Goal: Task Accomplishment & Management: Use online tool/utility

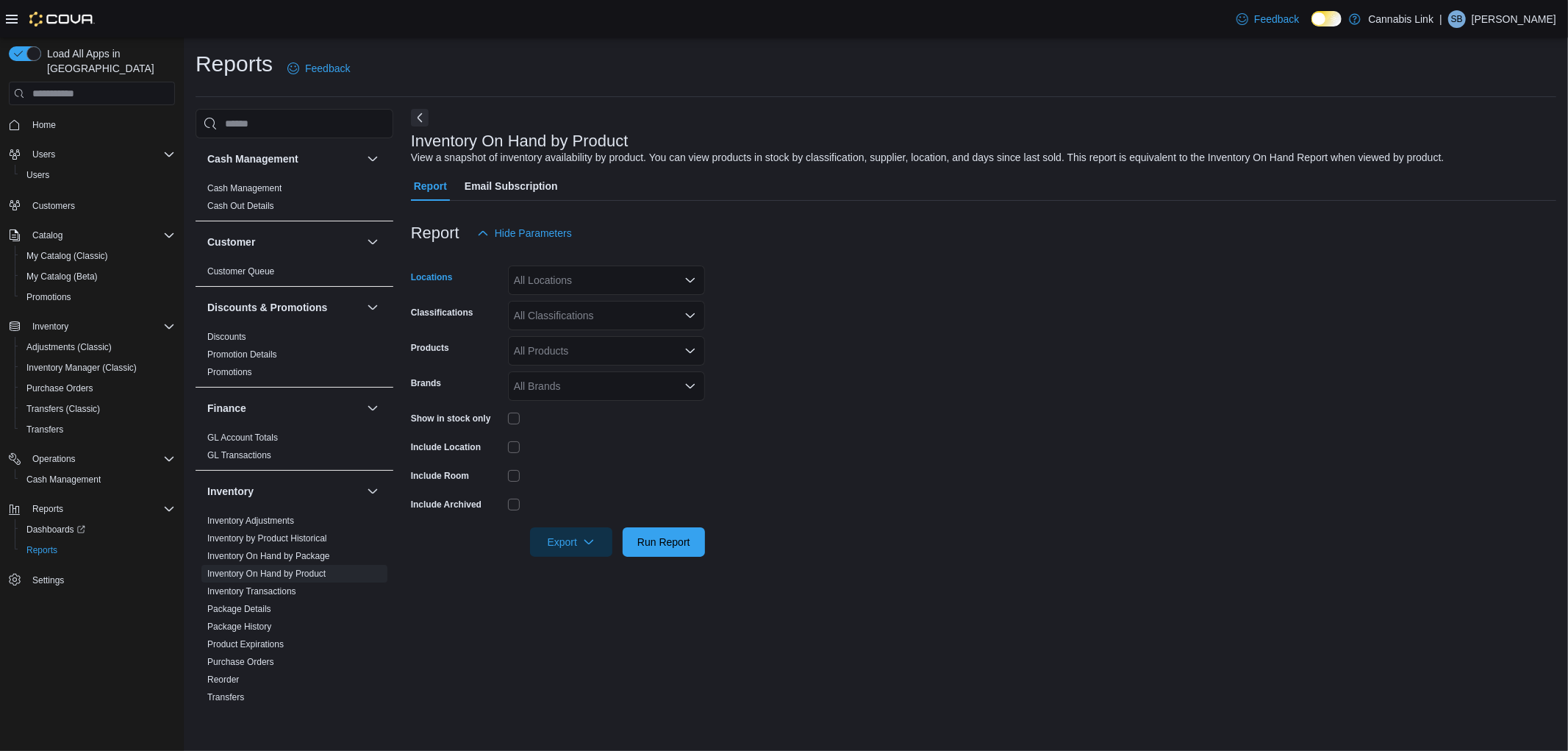
click at [566, 271] on div "All Locations" at bounding box center [606, 279] width 197 height 29
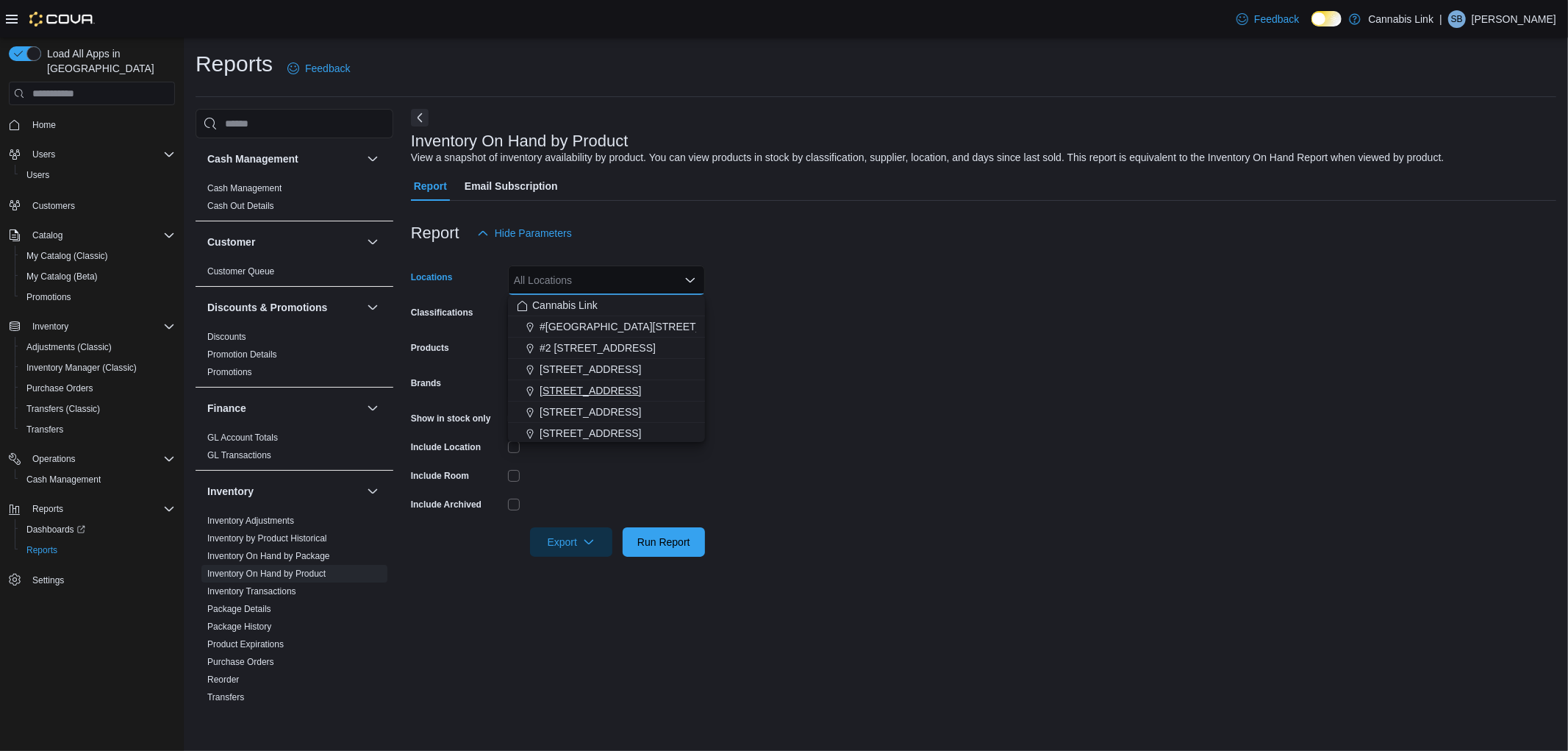
click at [586, 387] on span "[STREET_ADDRESS]" at bounding box center [590, 390] width 101 height 15
click at [848, 347] on form "Locations [STREET_ADDRESS] Selected. [STREET_ADDRESS] Press Backspace to delete…" at bounding box center [983, 402] width 1146 height 309
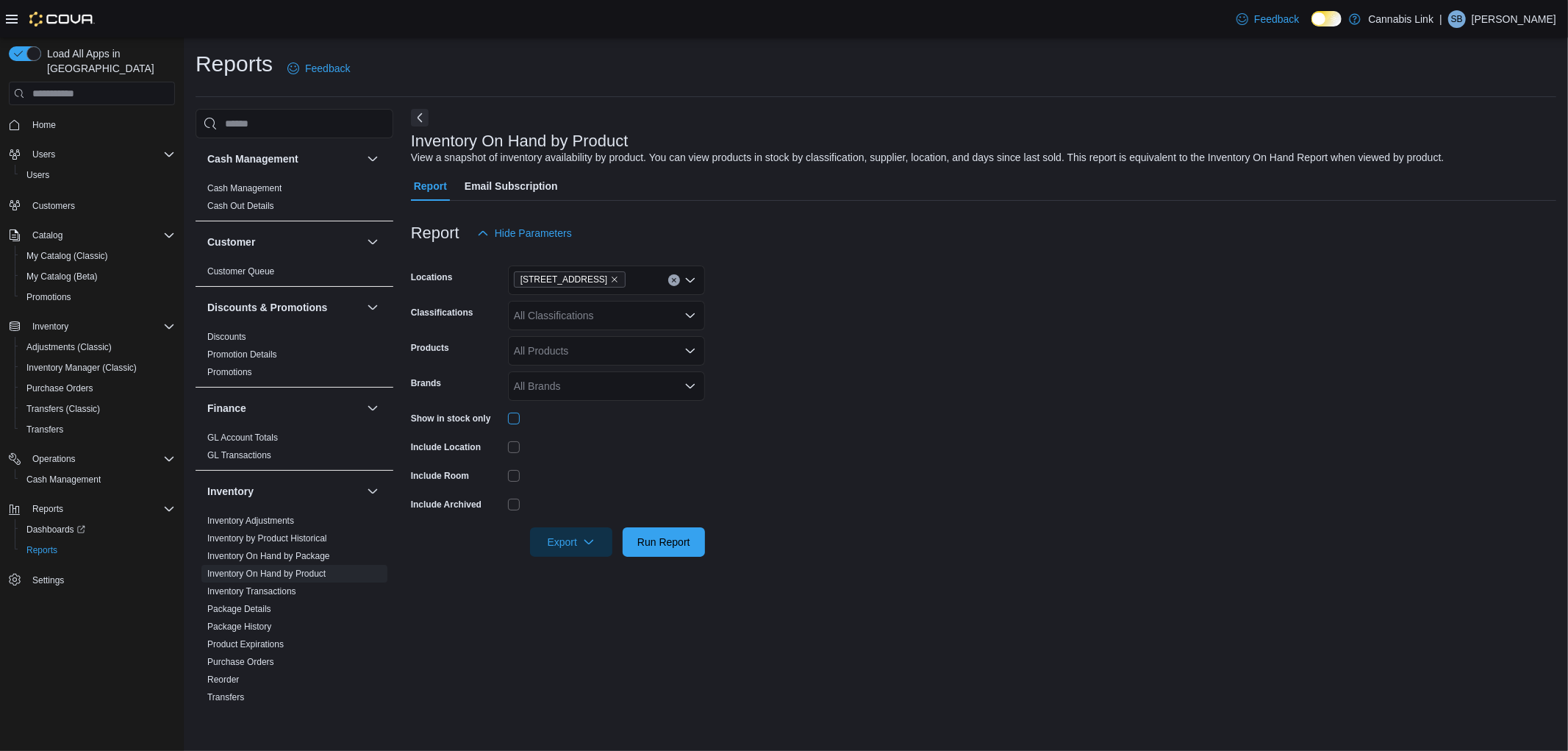
click at [517, 411] on div at bounding box center [606, 418] width 197 height 23
click at [556, 536] on span "Export" at bounding box center [571, 540] width 65 height 29
click at [570, 568] on span "Export to Excel" at bounding box center [574, 571] width 66 height 12
